Goal: Information Seeking & Learning: Learn about a topic

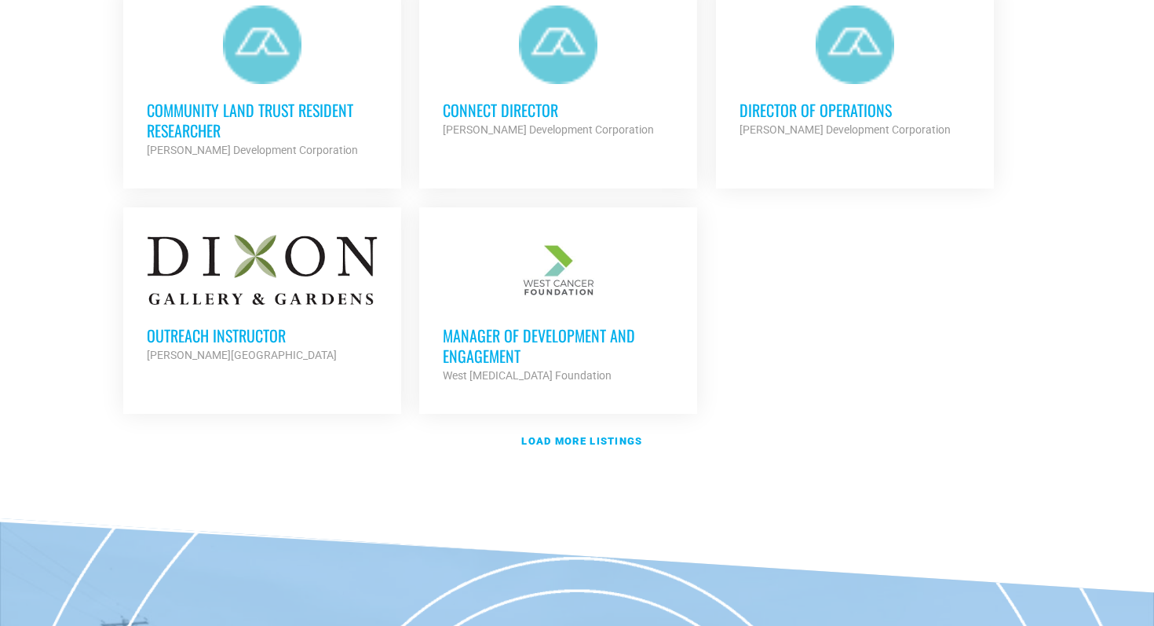
scroll to position [1876, 0]
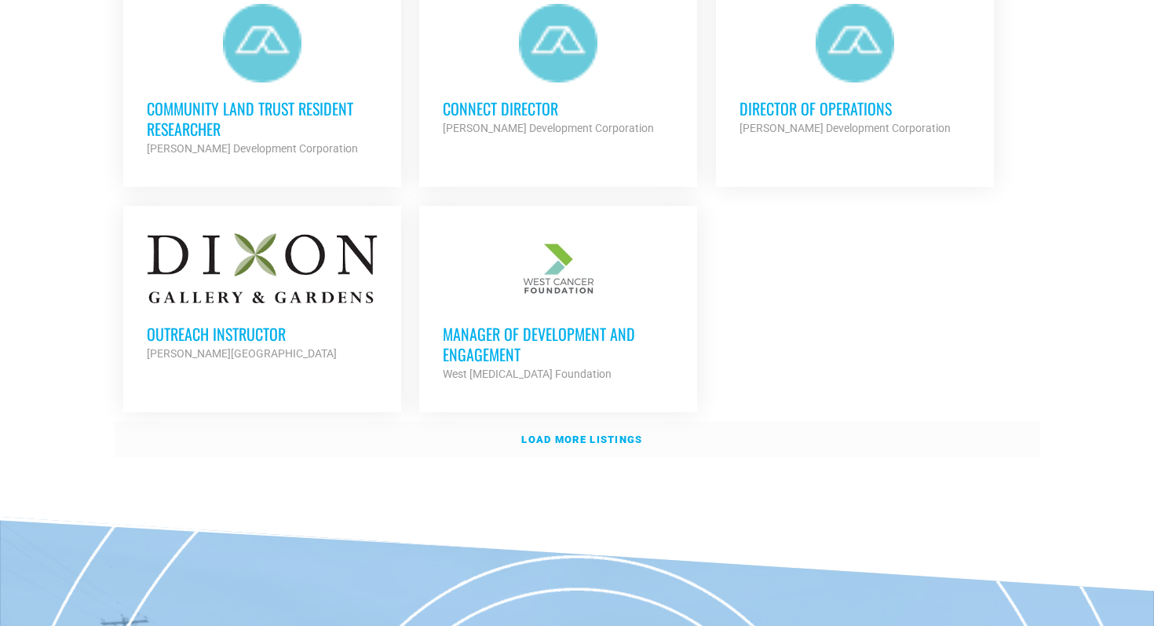
click at [618, 433] on strong "Load more listings" at bounding box center [581, 439] width 121 height 12
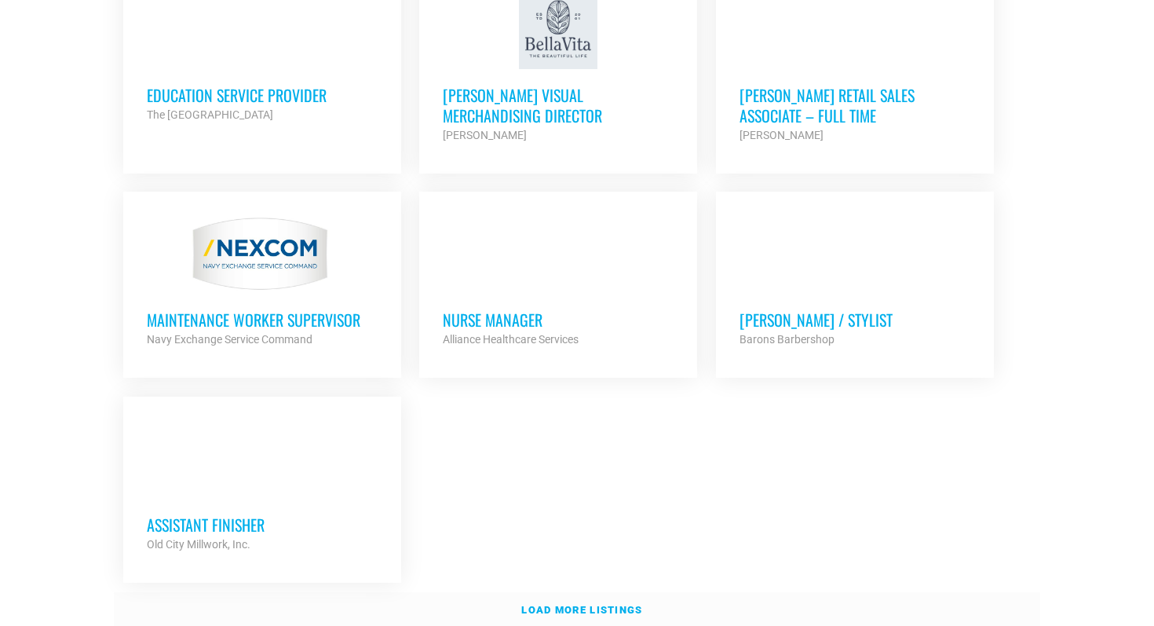
scroll to position [3334, 0]
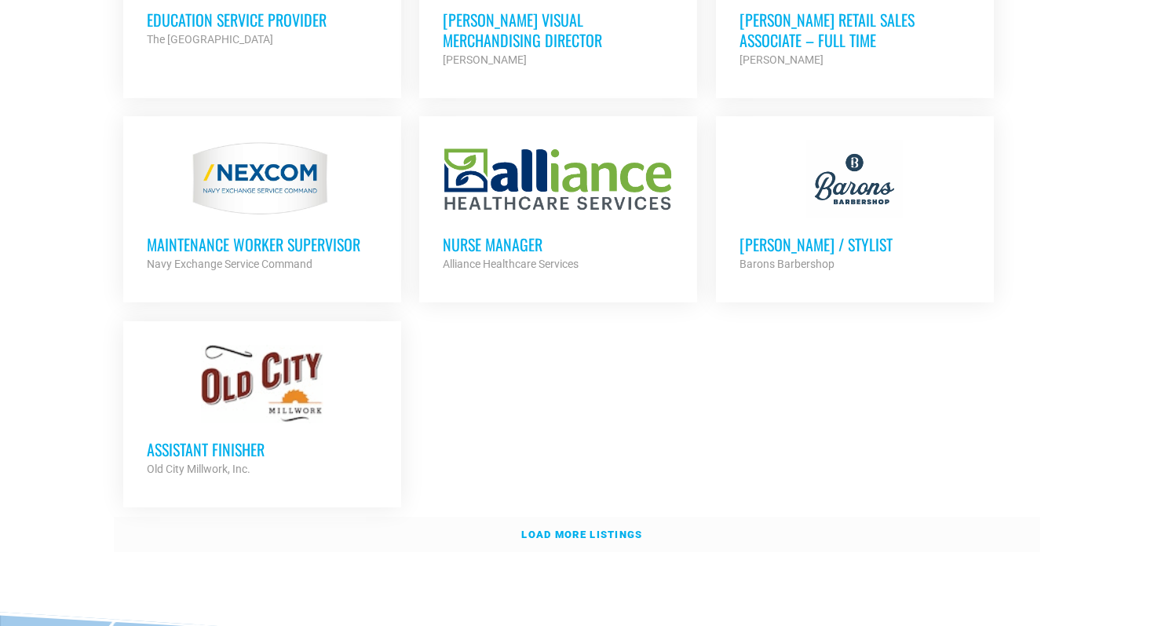
click at [594, 528] on strong "Load more listings" at bounding box center [581, 534] width 121 height 12
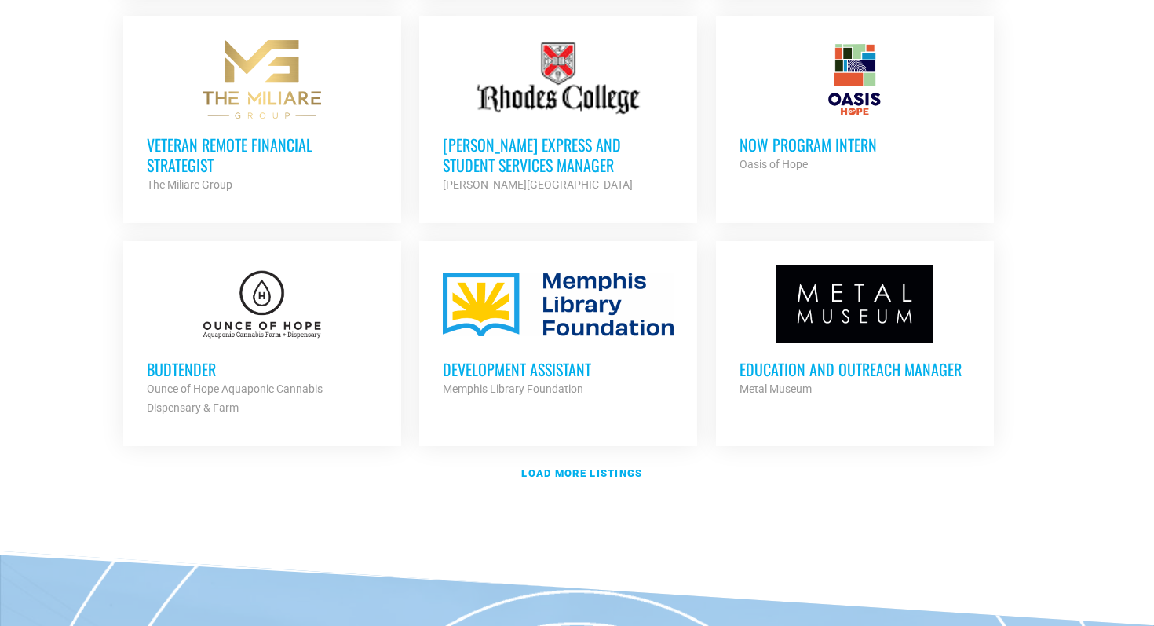
scroll to position [4748, 0]
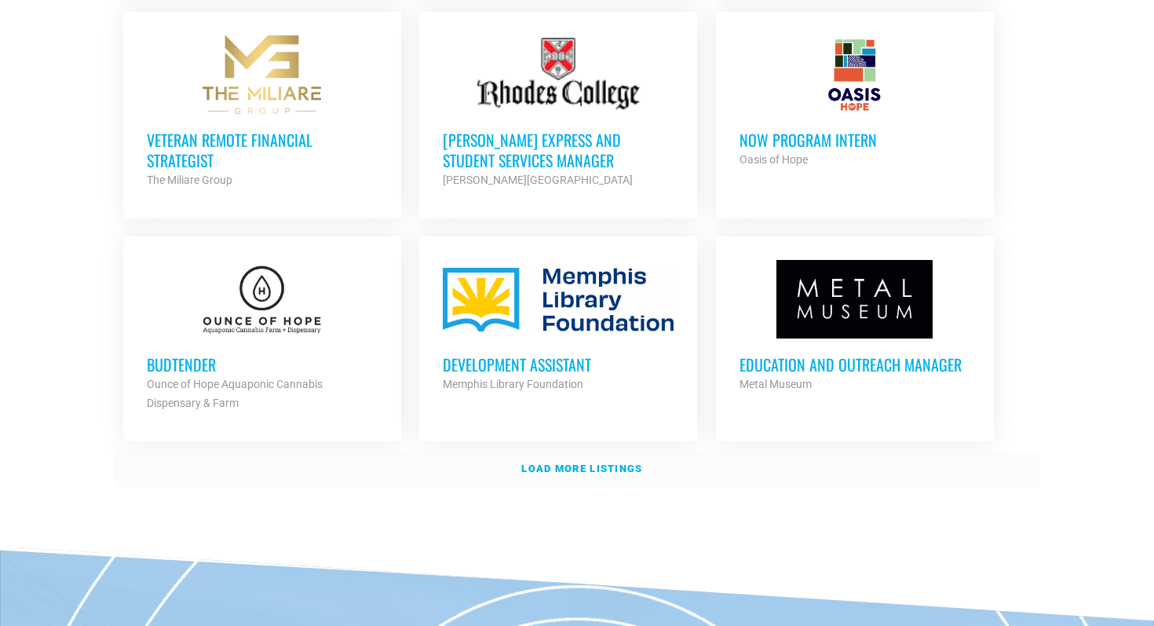
click at [628, 463] on strong "Load more listings" at bounding box center [581, 469] width 121 height 12
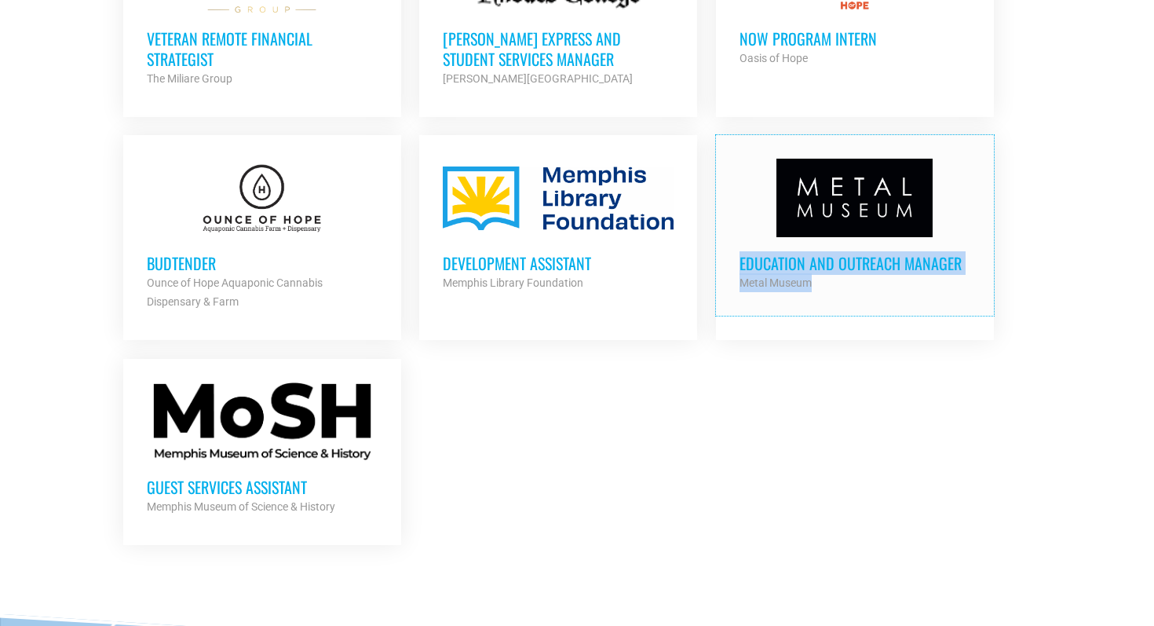
scroll to position [4868, 0]
